Goal: Book appointment/travel/reservation

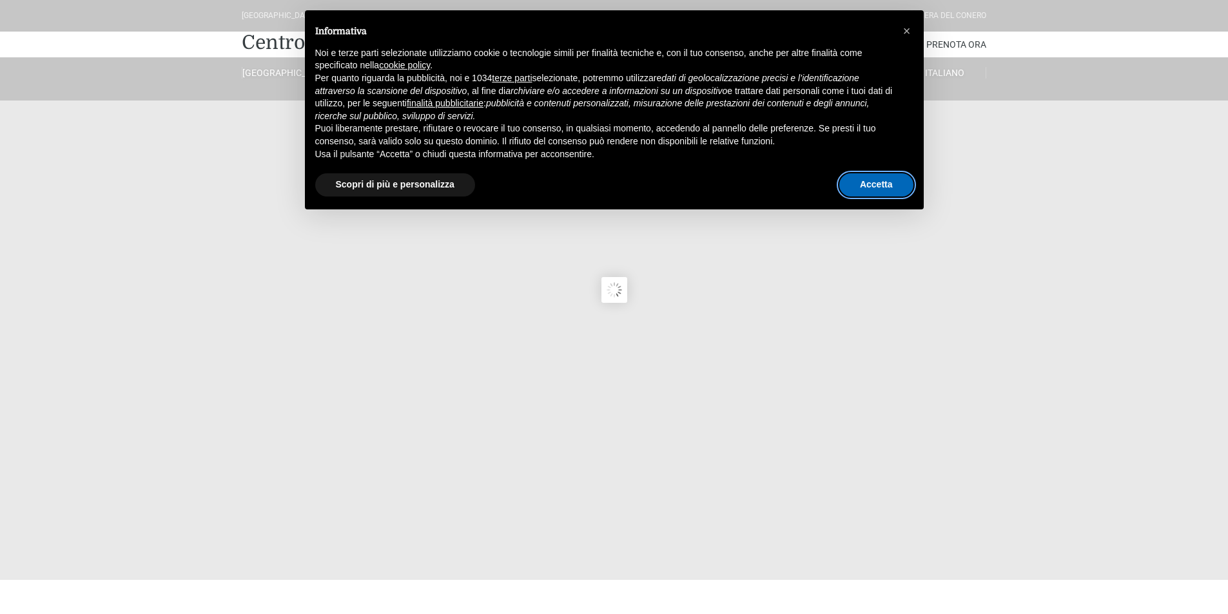
click at [875, 186] on button "Accetta" at bounding box center [876, 184] width 74 height 23
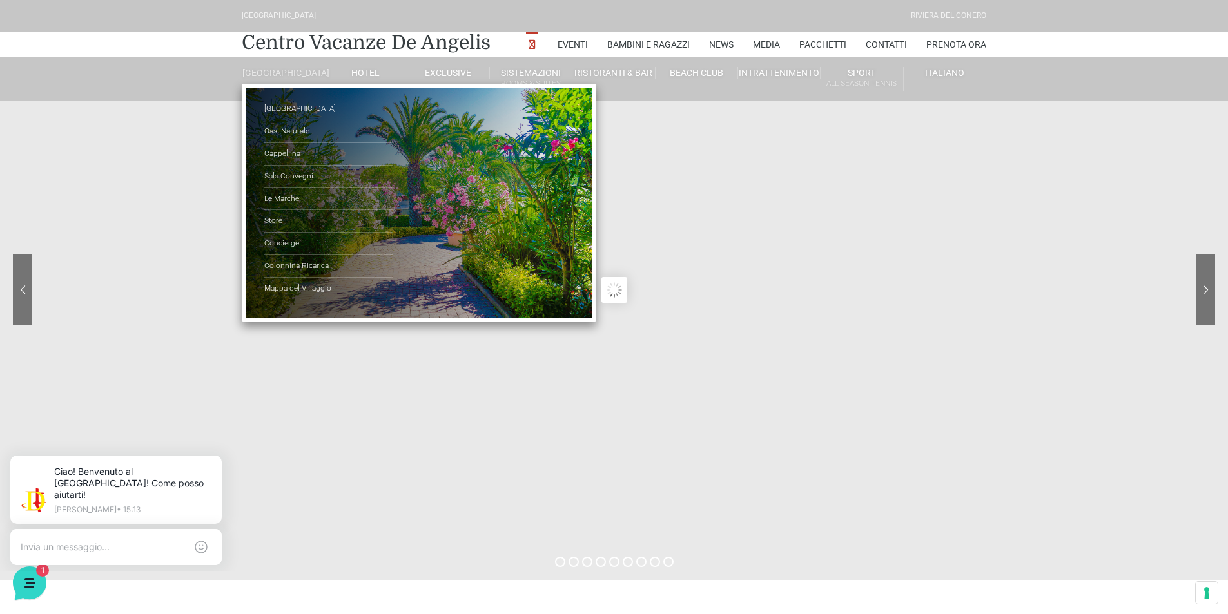
click at [298, 79] on link "[GEOGRAPHIC_DATA]" at bounding box center [283, 73] width 82 height 12
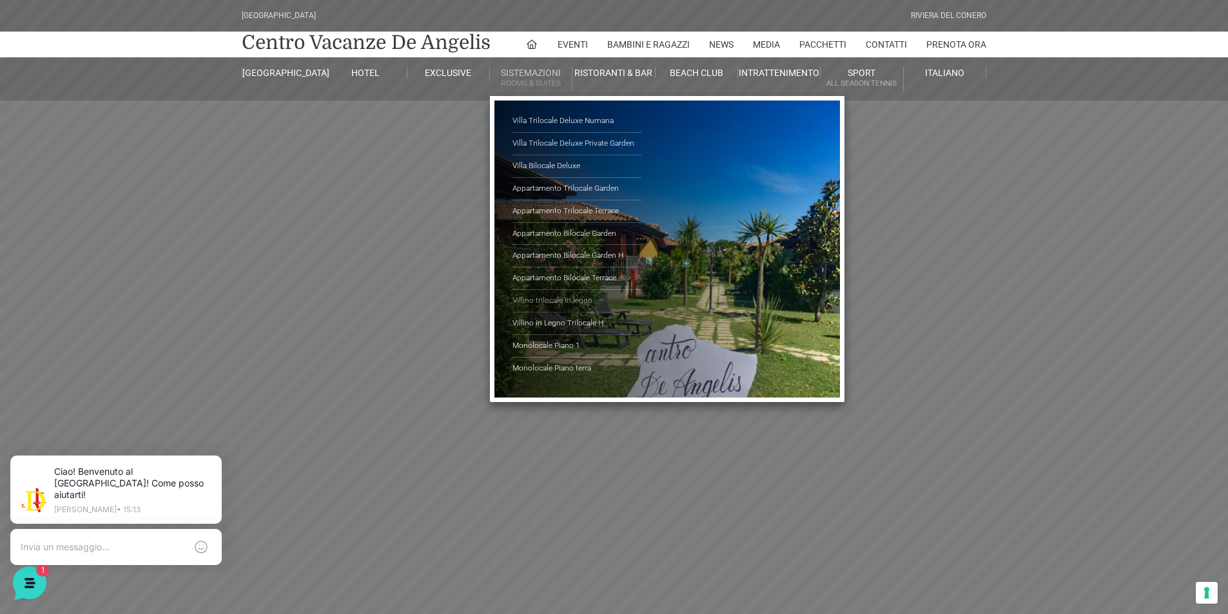
click at [577, 302] on link "Villino trilocale in legno" at bounding box center [576, 301] width 129 height 23
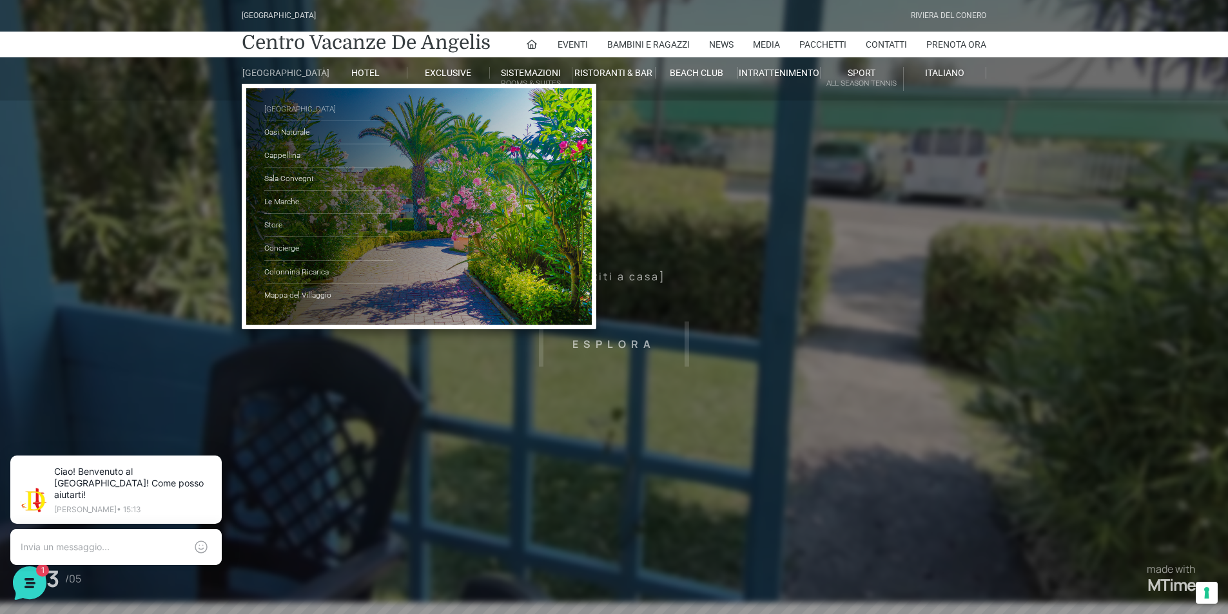
click at [295, 115] on link "[GEOGRAPHIC_DATA]" at bounding box center [328, 109] width 129 height 23
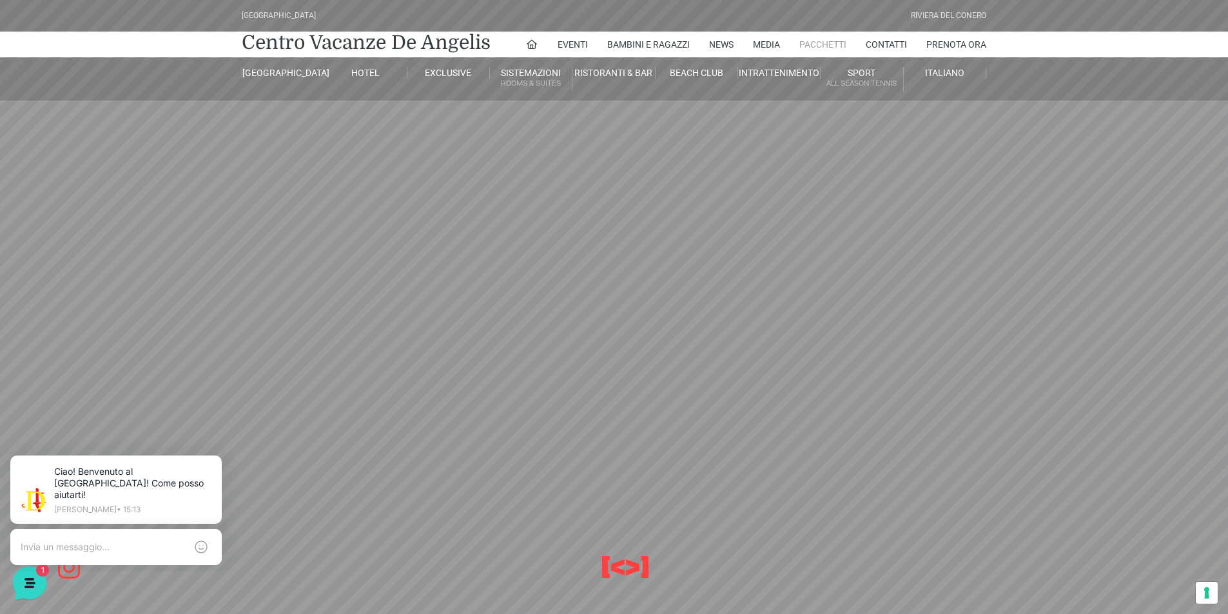
click at [824, 50] on link "Pacchetti" at bounding box center [822, 45] width 47 height 26
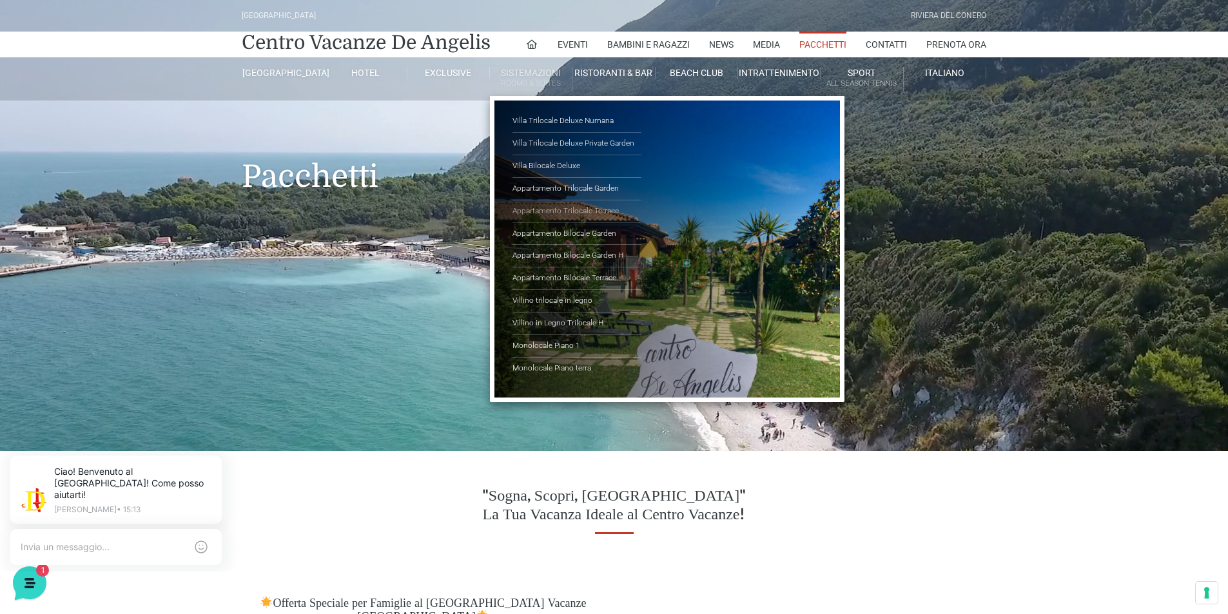
click at [531, 204] on link "Appartamento Trilocale Terrace" at bounding box center [576, 211] width 129 height 23
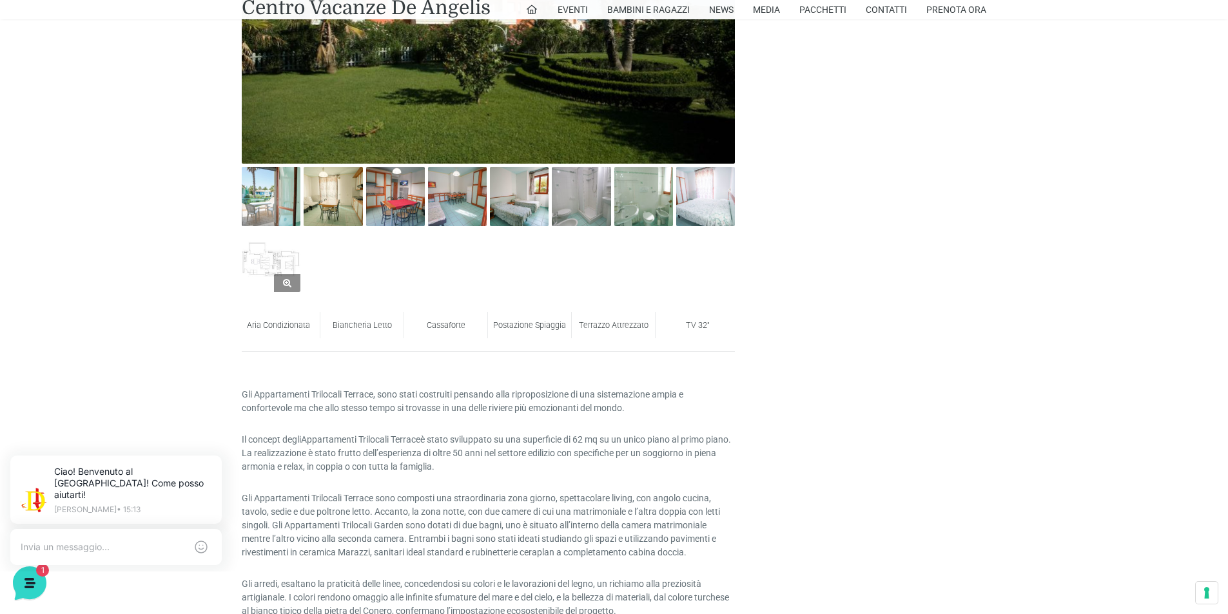
scroll to position [645, 0]
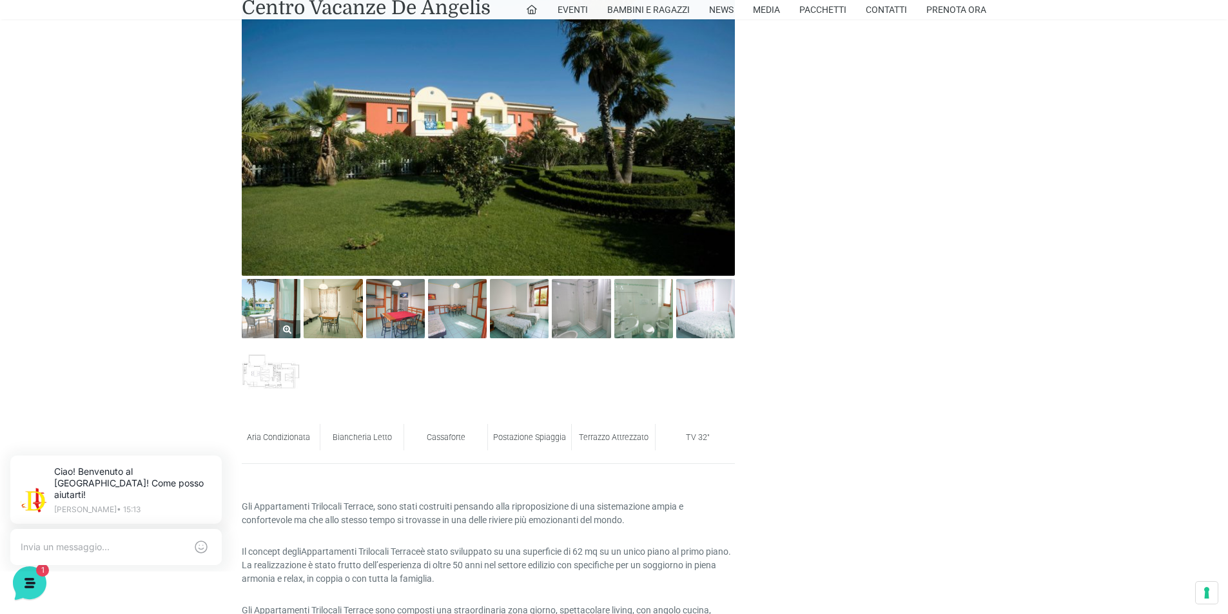
click at [285, 315] on img at bounding box center [271, 308] width 59 height 59
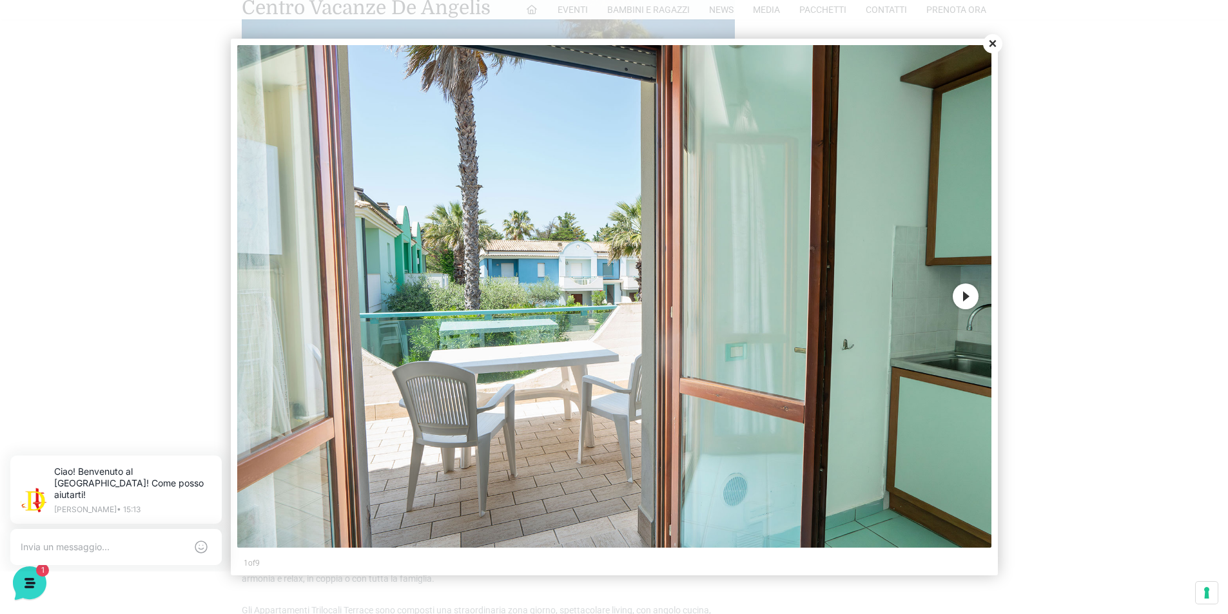
click at [963, 296] on button "Next" at bounding box center [966, 297] width 26 height 26
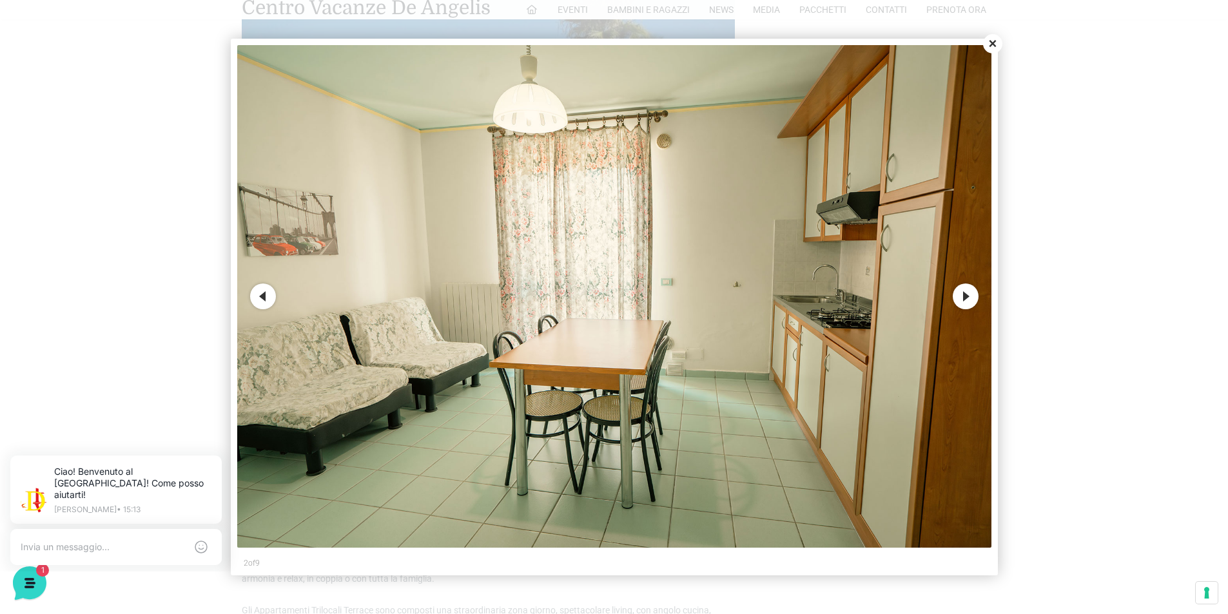
click at [963, 296] on button "Next" at bounding box center [966, 297] width 26 height 26
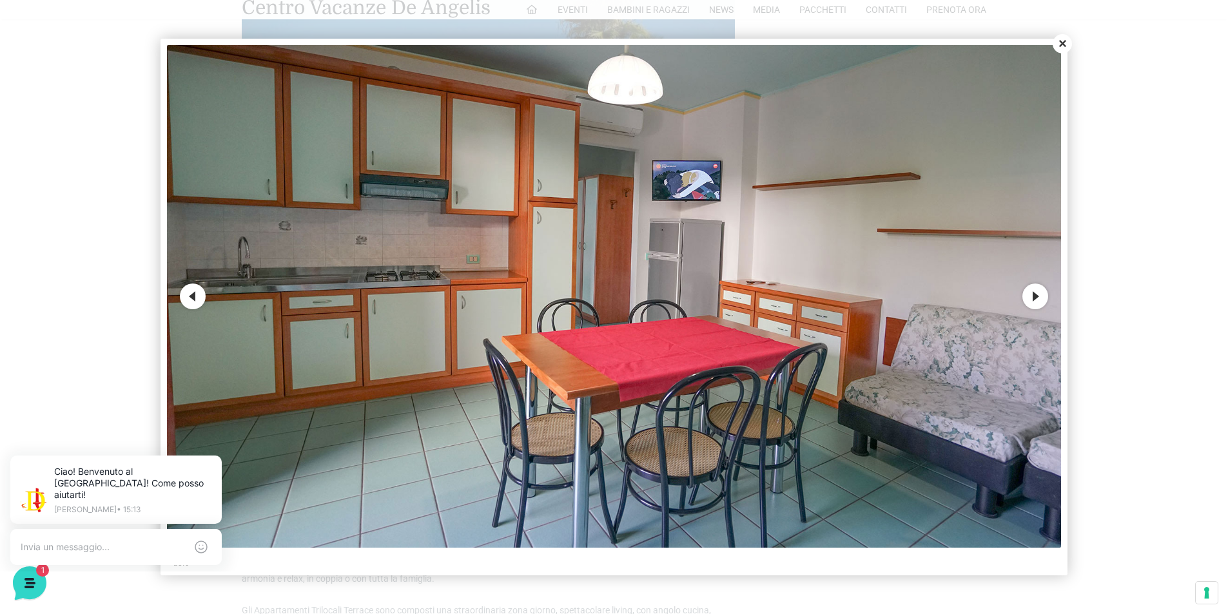
click at [963, 296] on img at bounding box center [614, 296] width 894 height 503
click at [1063, 39] on button "Close" at bounding box center [1062, 43] width 19 height 19
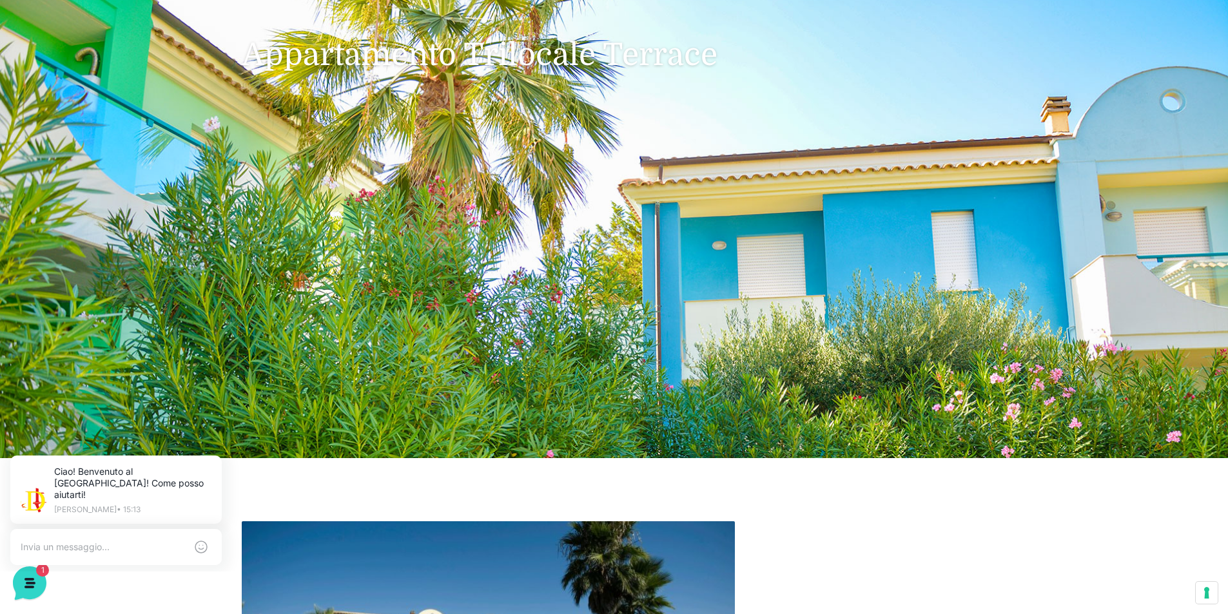
scroll to position [0, 0]
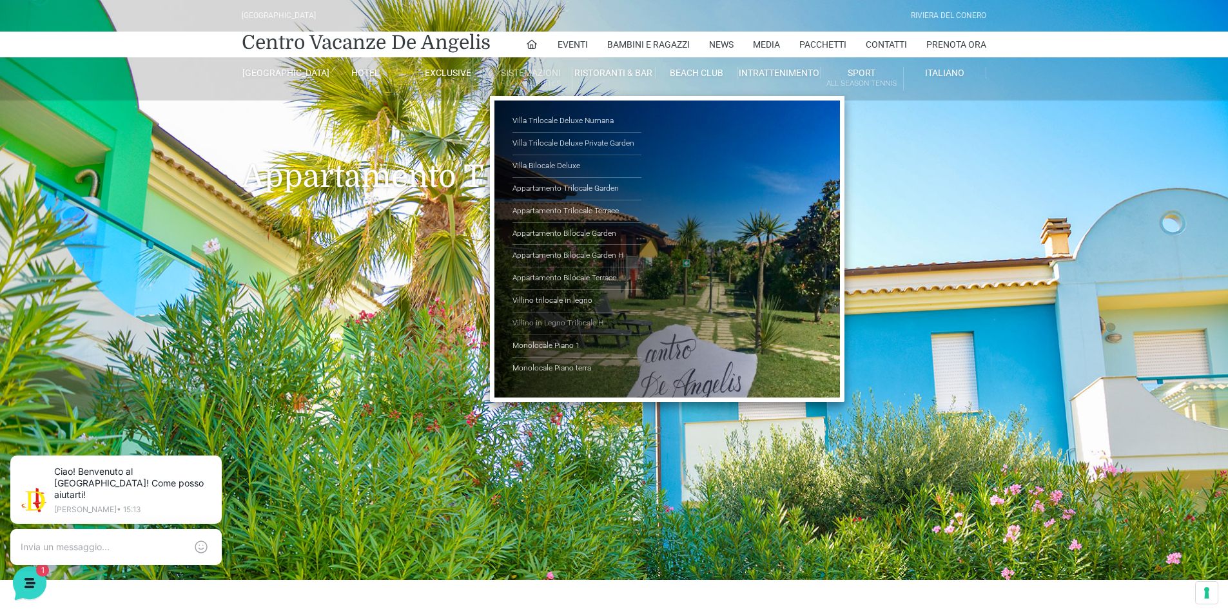
click at [576, 322] on link "Villino in Legno Trilocale H" at bounding box center [576, 324] width 129 height 23
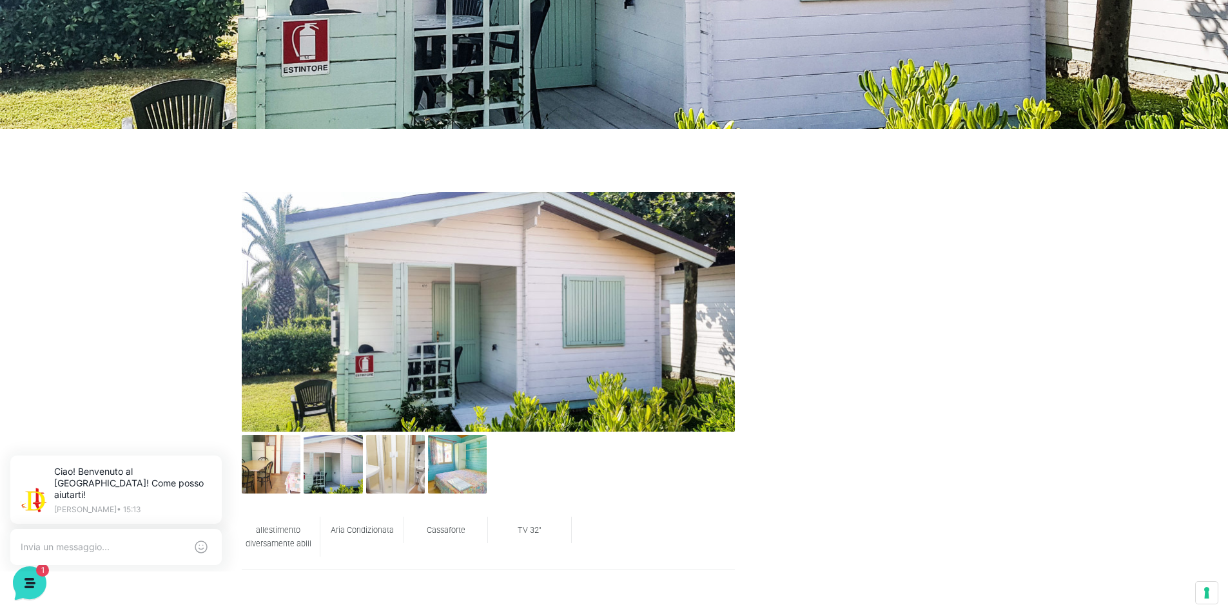
scroll to position [773, 0]
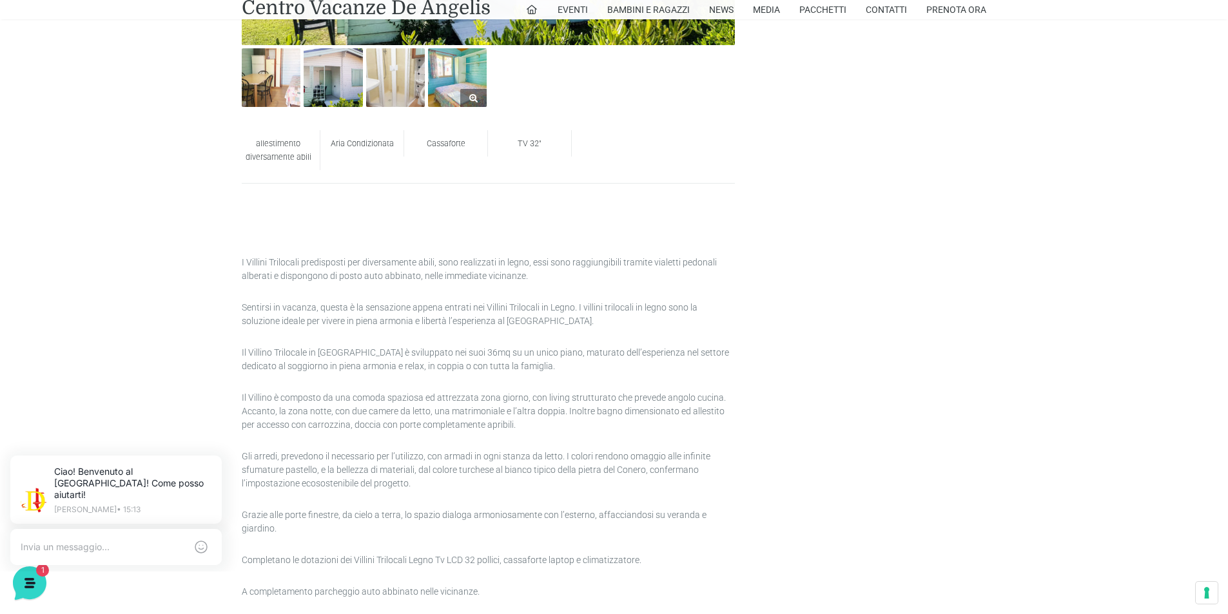
click at [461, 100] on link at bounding box center [457, 77] width 59 height 59
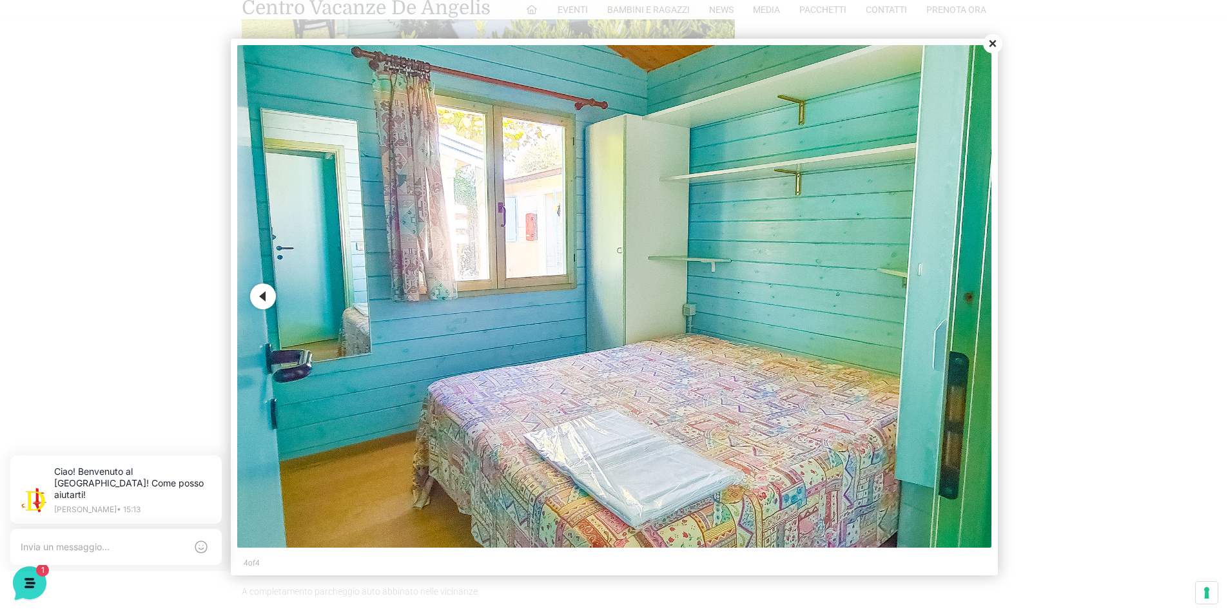
click at [260, 297] on button "Previous" at bounding box center [263, 297] width 26 height 26
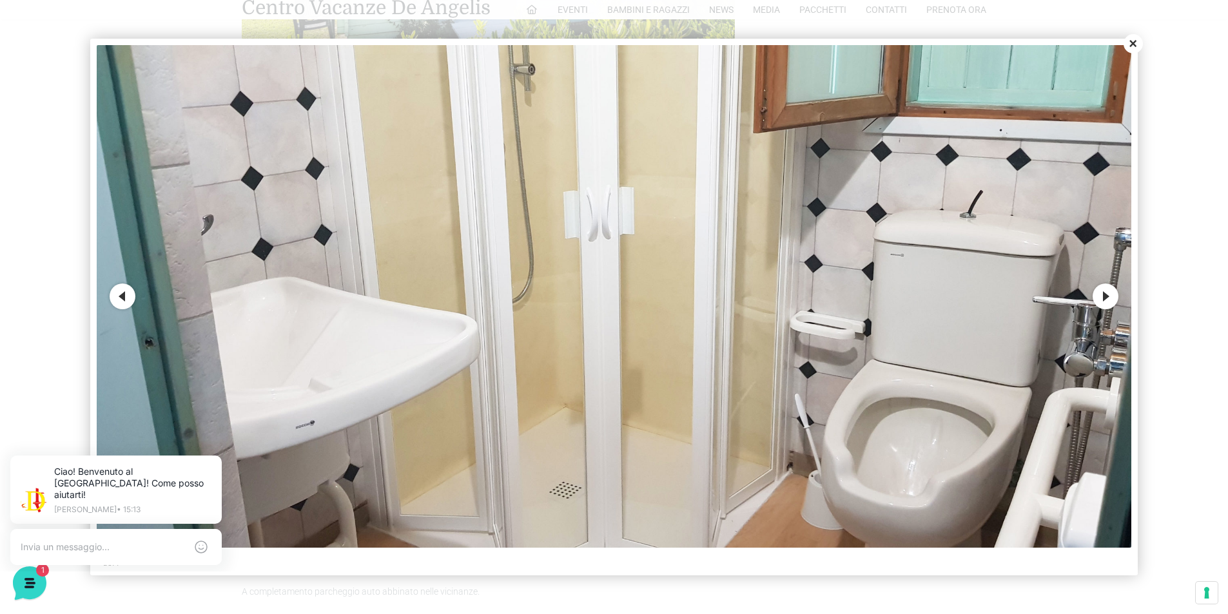
click at [260, 297] on img at bounding box center [614, 296] width 1034 height 503
click at [128, 295] on button "Previous" at bounding box center [123, 297] width 26 height 26
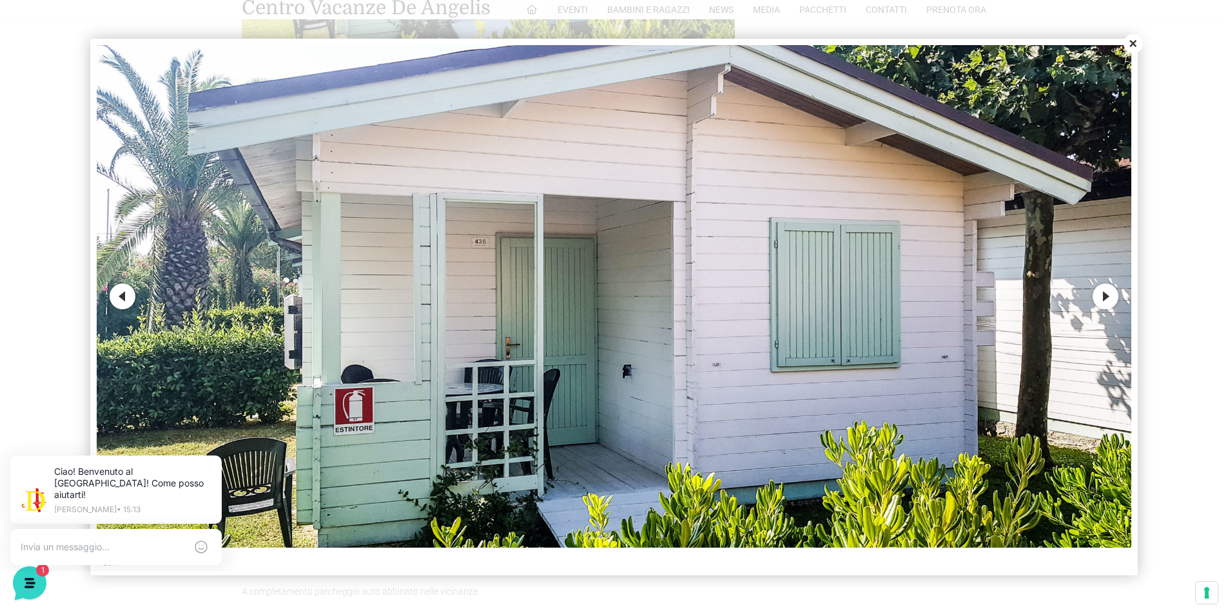
click at [128, 295] on button "Previous" at bounding box center [123, 297] width 26 height 26
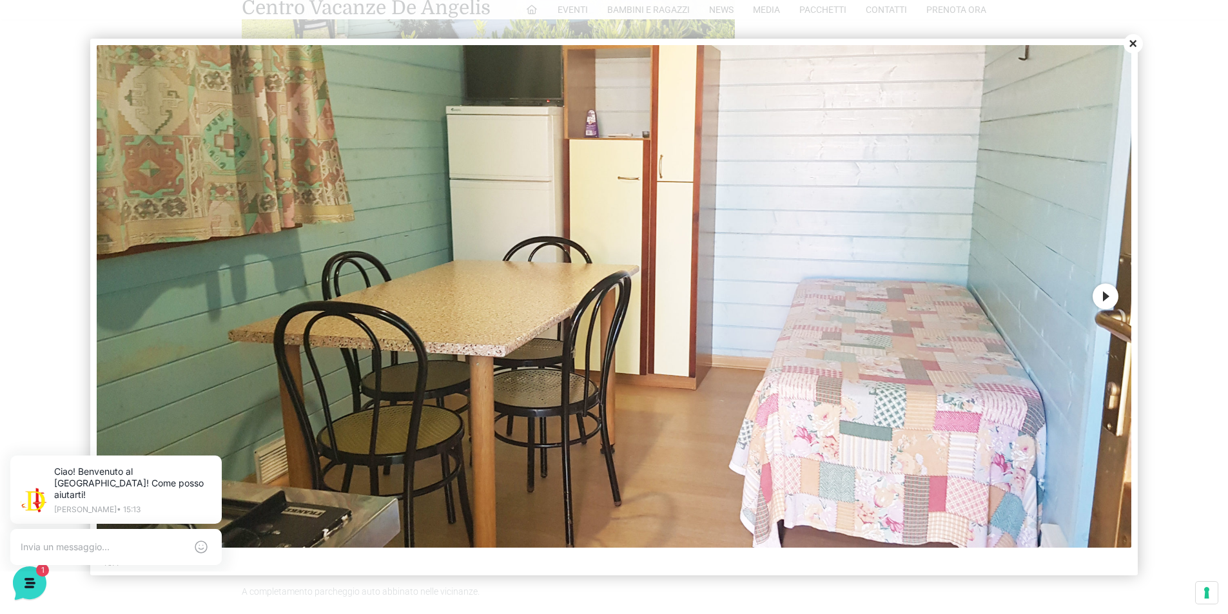
click at [1132, 46] on button "Close" at bounding box center [1132, 43] width 19 height 19
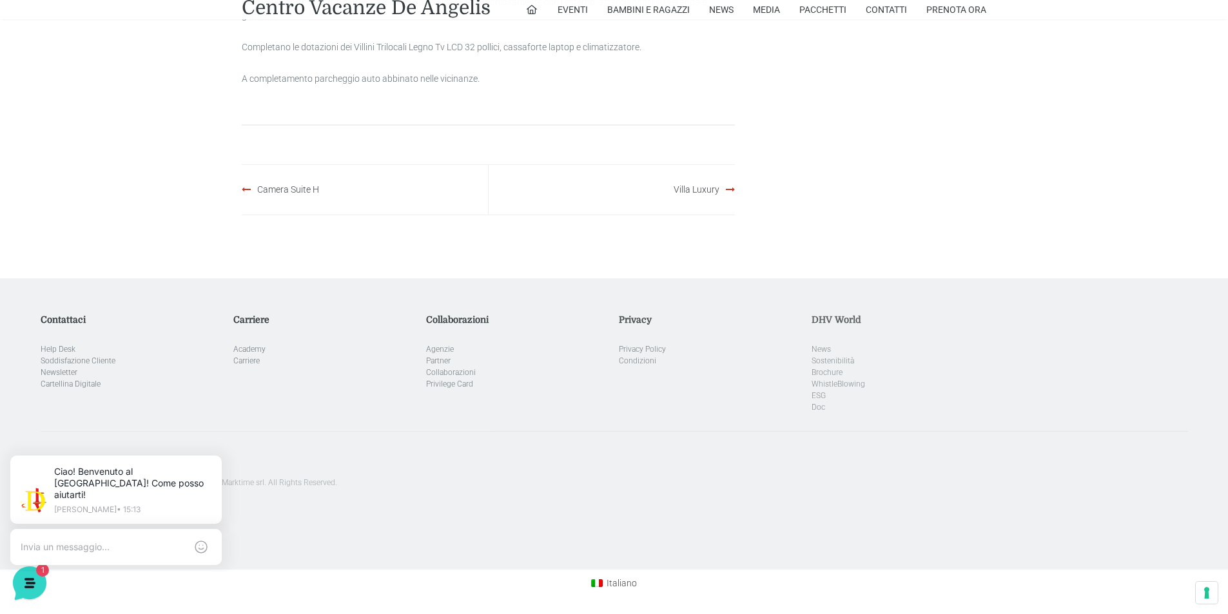
scroll to position [1288, 0]
click at [254, 192] on div "Camera Suite H" at bounding box center [365, 189] width 247 height 50
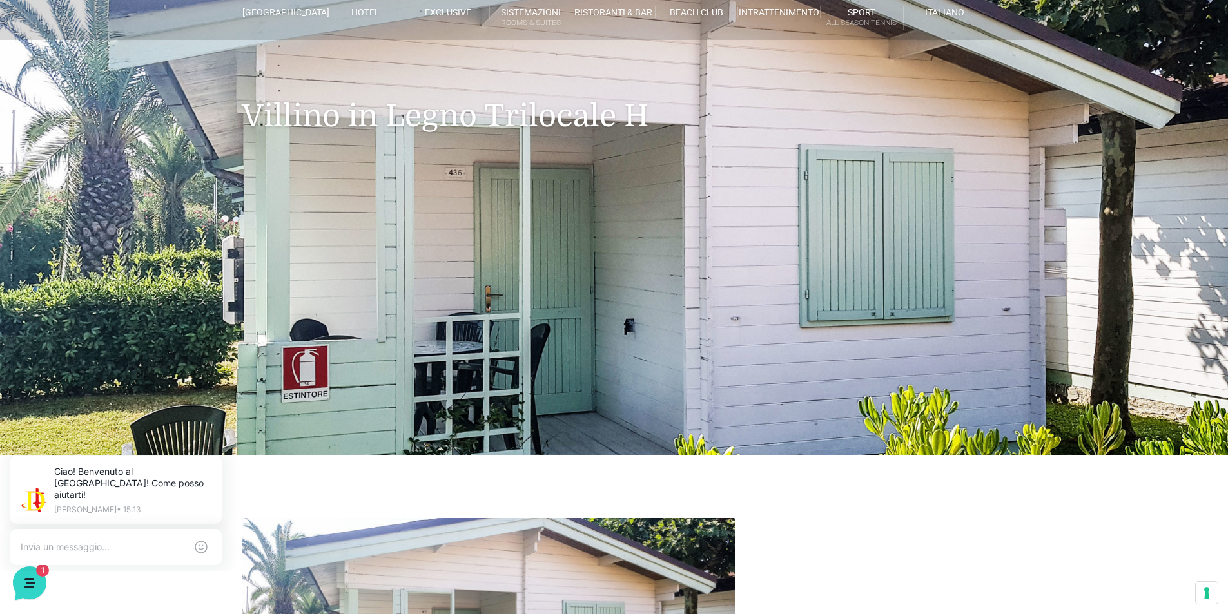
scroll to position [0, 0]
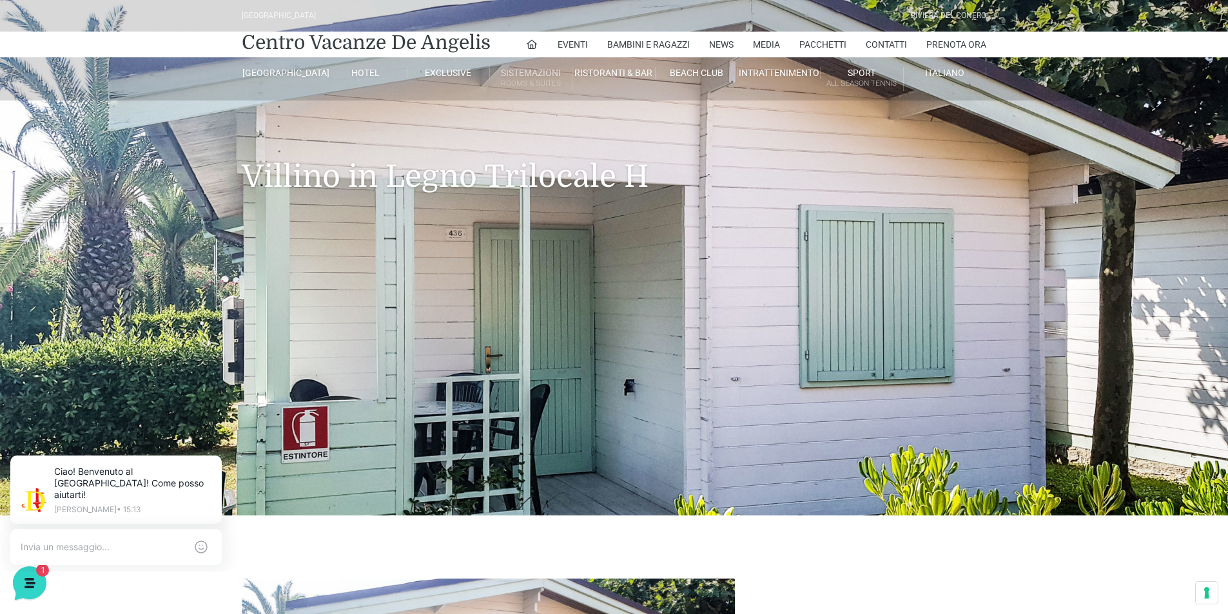
click at [527, 74] on link "Sistemazioni Rooms & Suites" at bounding box center [531, 79] width 82 height 24
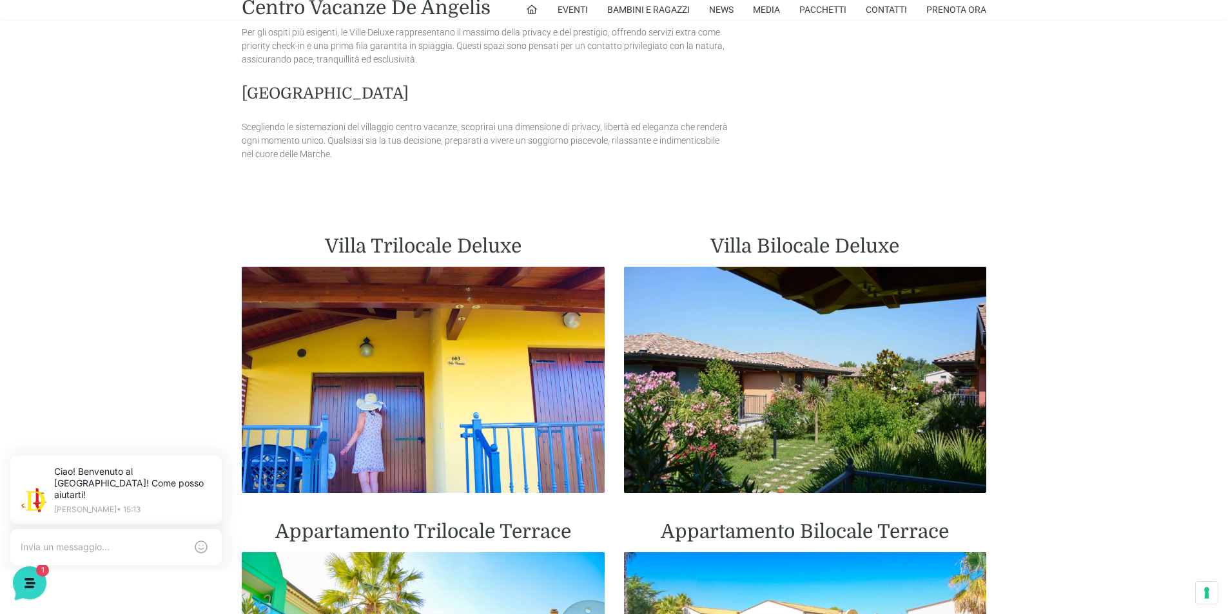
scroll to position [1031, 0]
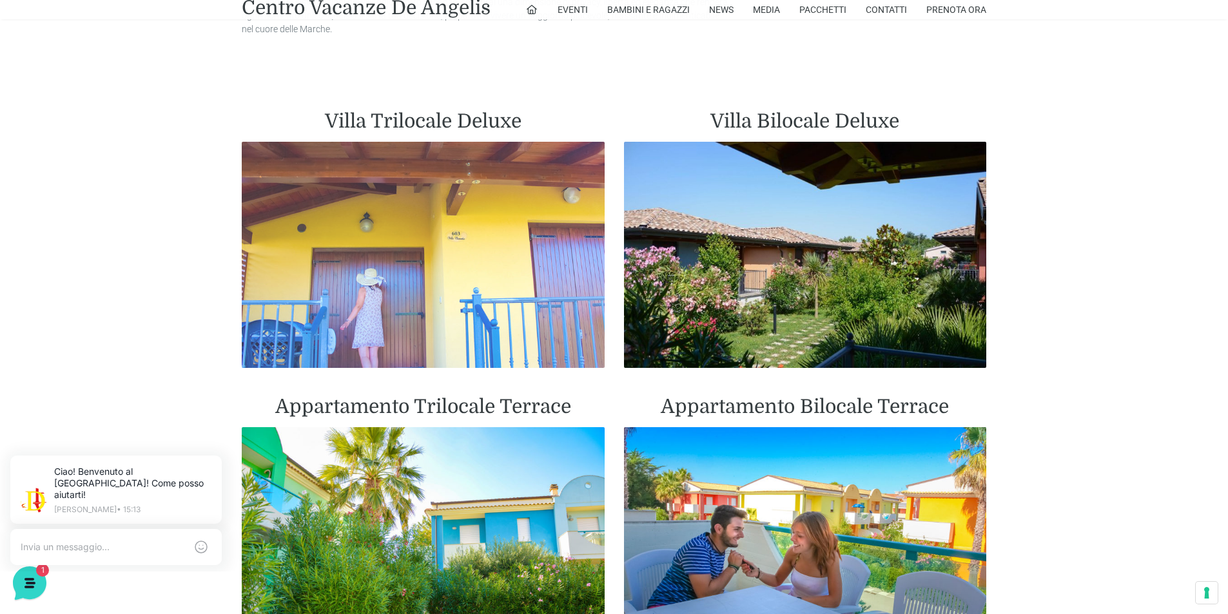
click at [460, 238] on img at bounding box center [423, 255] width 363 height 227
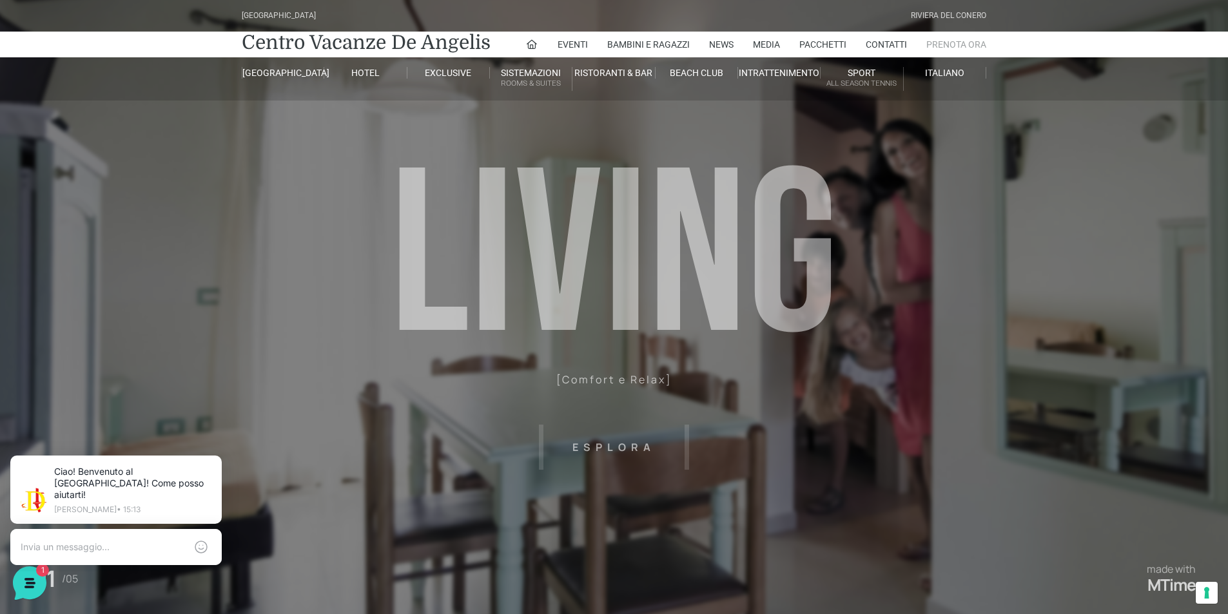
click at [963, 44] on link "Prenota Ora" at bounding box center [956, 45] width 60 height 26
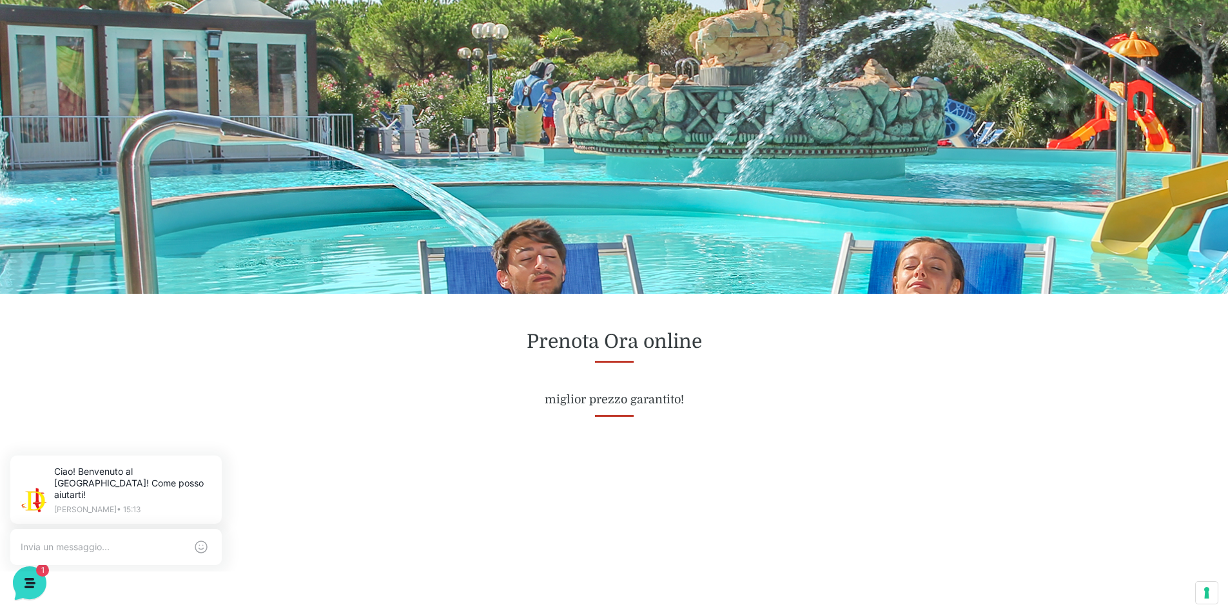
scroll to position [451, 0]
